Goal: Navigation & Orientation: Find specific page/section

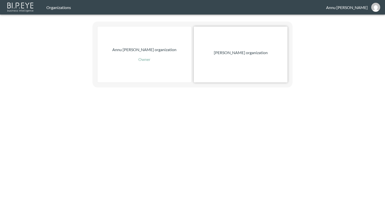
click at [234, 54] on p "[PERSON_NAME] organization" at bounding box center [241, 53] width 54 height 6
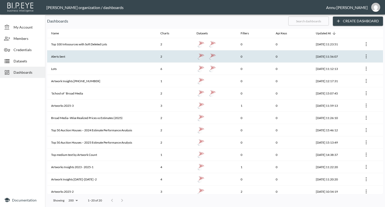
click at [108, 54] on th "Alerts Sent" at bounding box center [101, 56] width 109 height 12
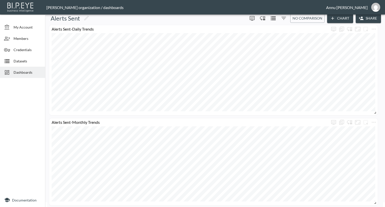
scroll to position [7, 0]
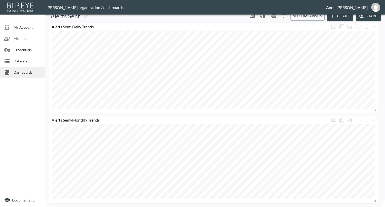
click at [29, 72] on span "Dashboards" at bounding box center [28, 72] width 28 height 5
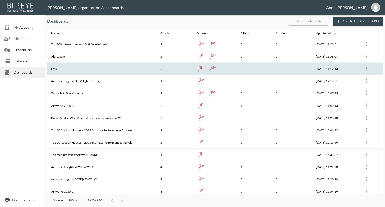
click at [70, 66] on th "Lots" at bounding box center [101, 69] width 109 height 12
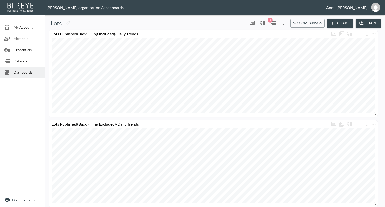
click at [23, 72] on span "Dashboards" at bounding box center [28, 72] width 28 height 5
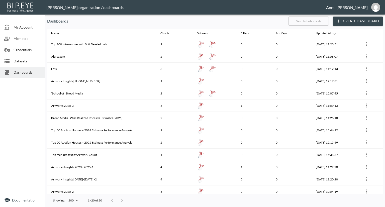
drag, startPoint x: 25, startPoint y: 61, endPoint x: 26, endPoint y: 58, distance: 3.3
click at [25, 62] on span "Datasets" at bounding box center [28, 60] width 28 height 5
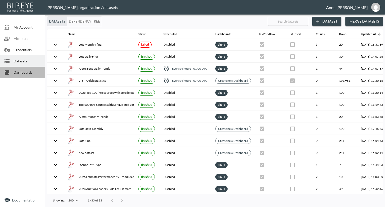
click at [19, 74] on span "Dashboards" at bounding box center [28, 72] width 28 height 5
